Goal: Transaction & Acquisition: Purchase product/service

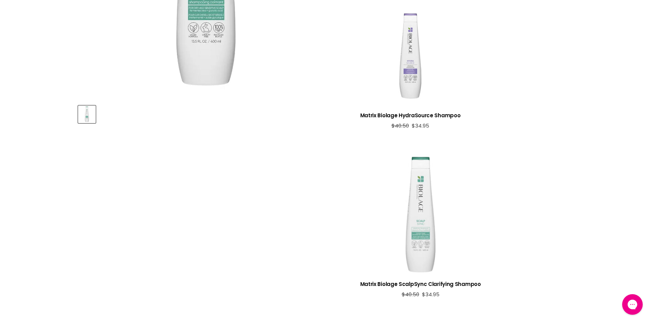
click at [376, 209] on div "View product:Matrix Biolage ScalpSync Clarifying Shampoo" at bounding box center [420, 214] width 121 height 121
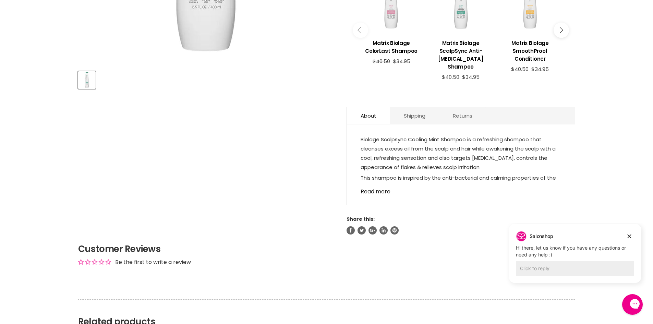
click at [378, 184] on link "Read more" at bounding box center [460, 189] width 201 height 10
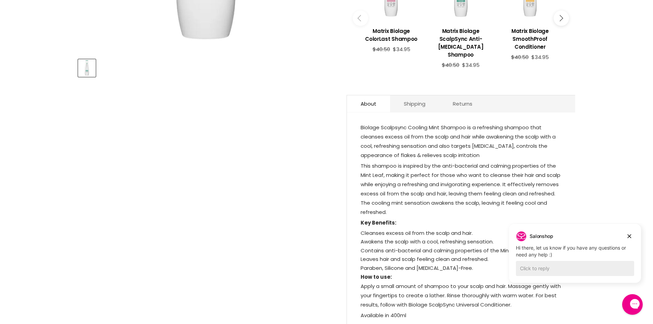
scroll to position [308, 0]
